Goal: Information Seeking & Learning: Check status

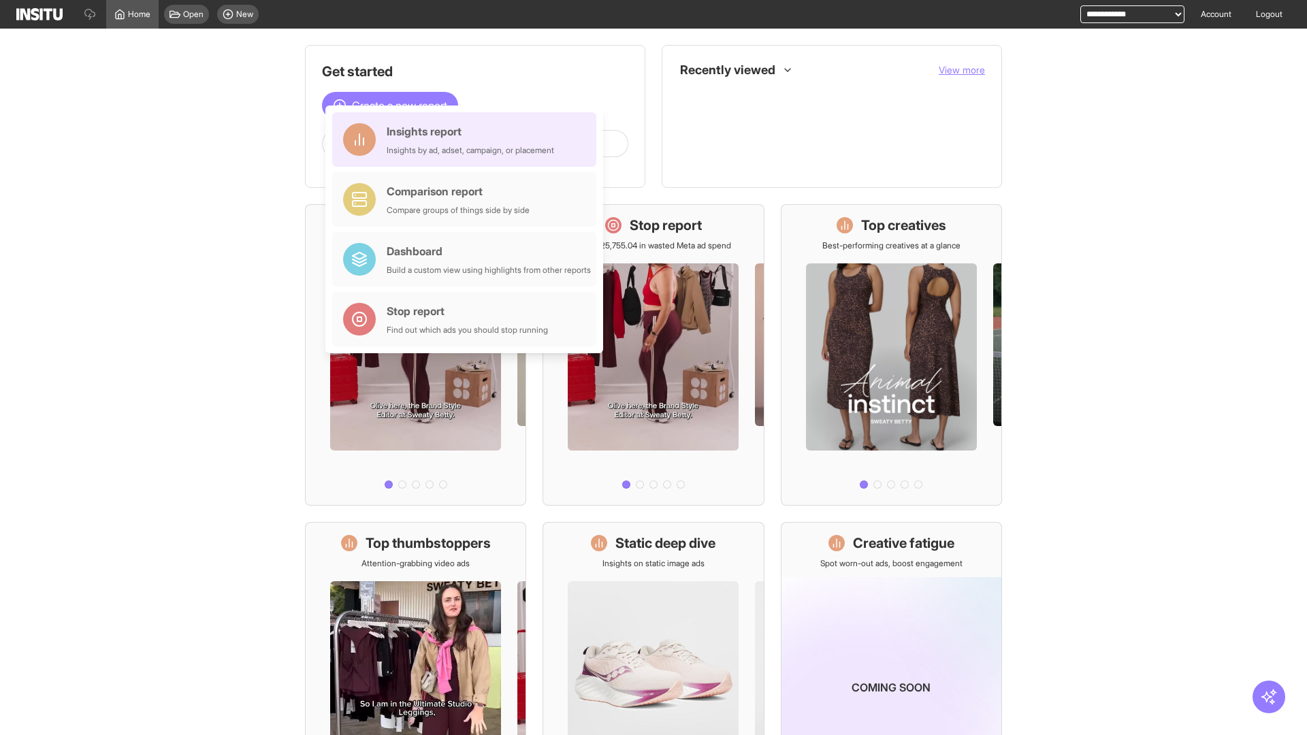
click at [468, 140] on div "Insights report Insights by ad, adset, campaign, or placement" at bounding box center [470, 139] width 167 height 33
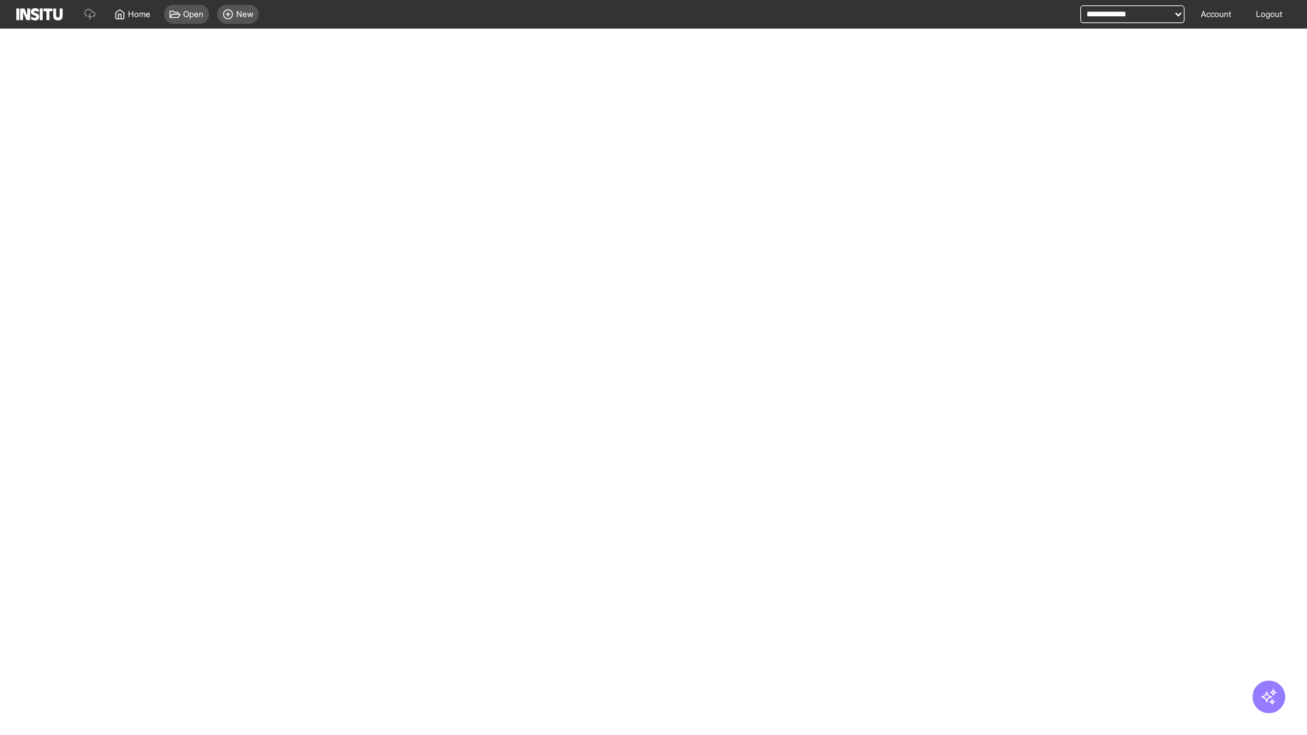
select select "**"
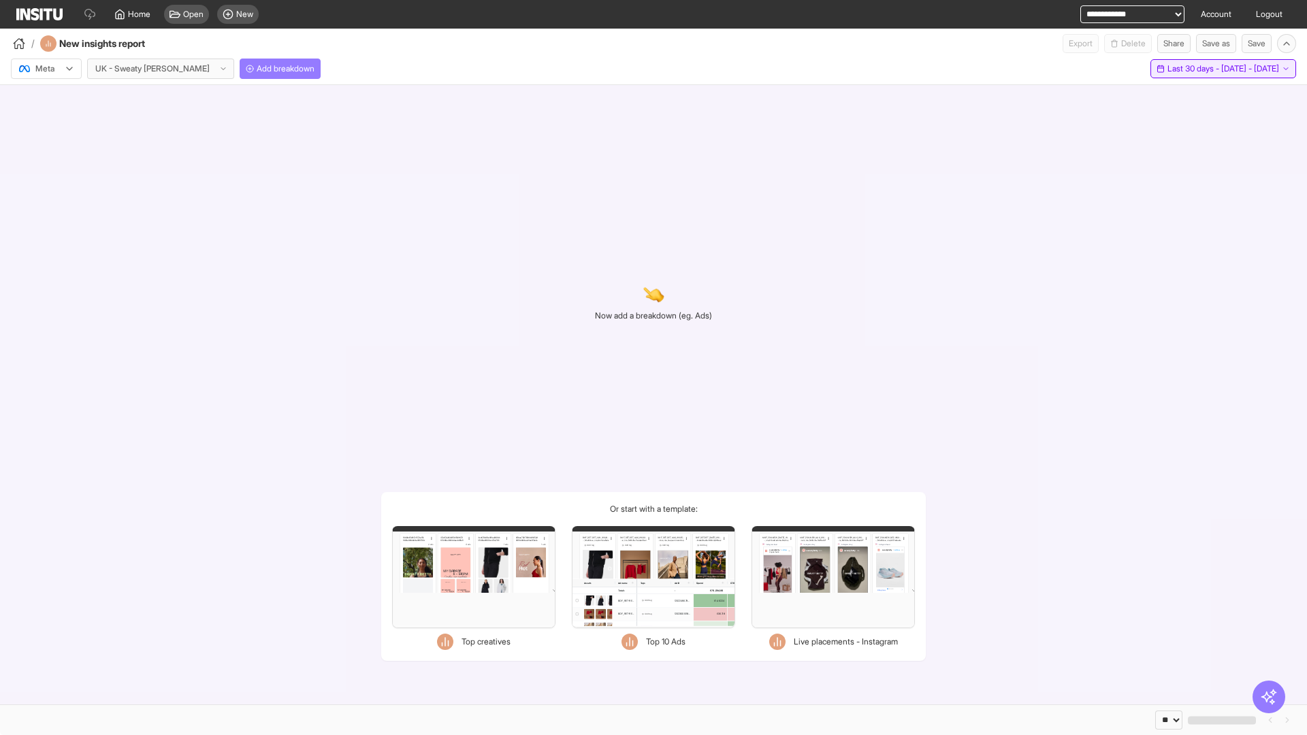
click at [1194, 69] on span "Last 30 days - [DATE] - [DATE]" at bounding box center [1223, 68] width 112 height 11
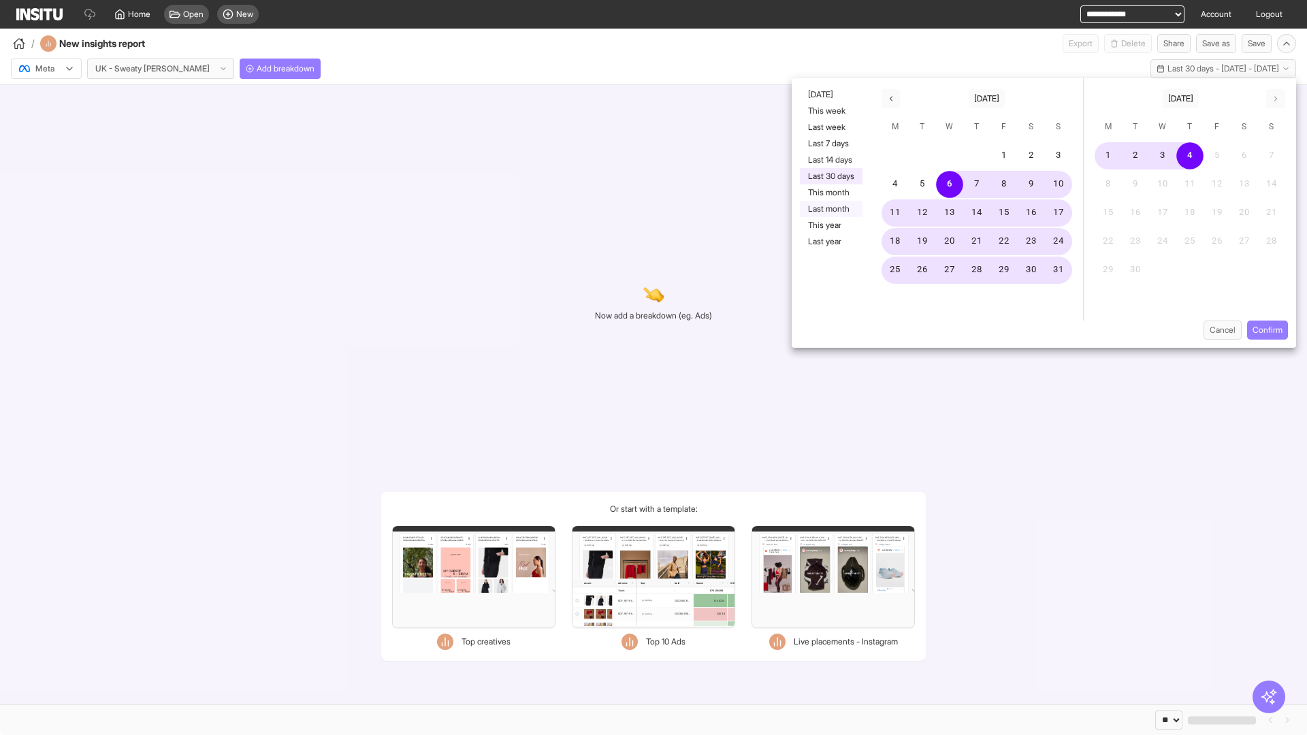
click at [830, 209] on button "Last month" at bounding box center [831, 209] width 63 height 16
